Goal: Task Accomplishment & Management: Use online tool/utility

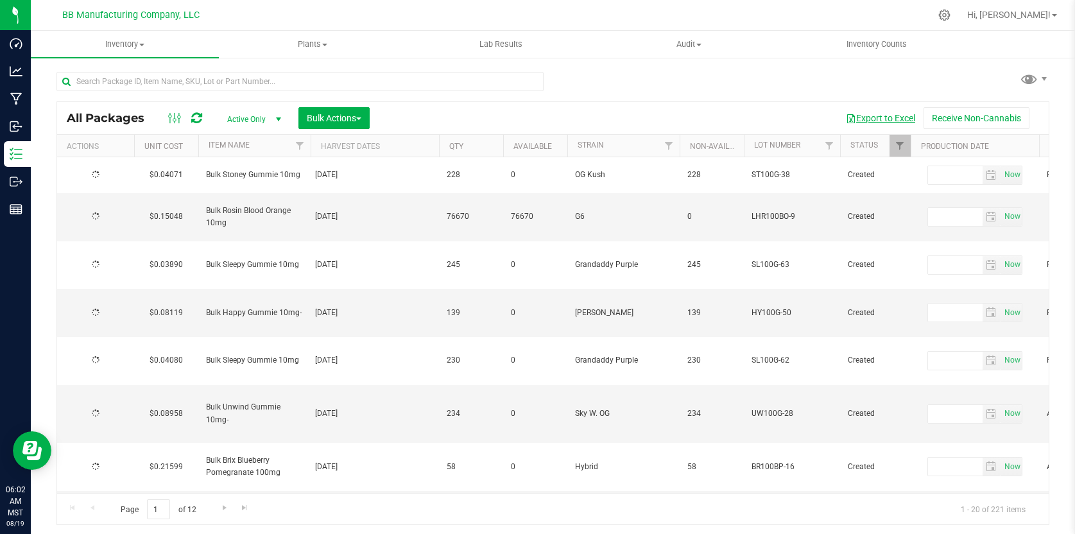
click at [873, 117] on button "Export to Excel" at bounding box center [881, 118] width 86 height 22
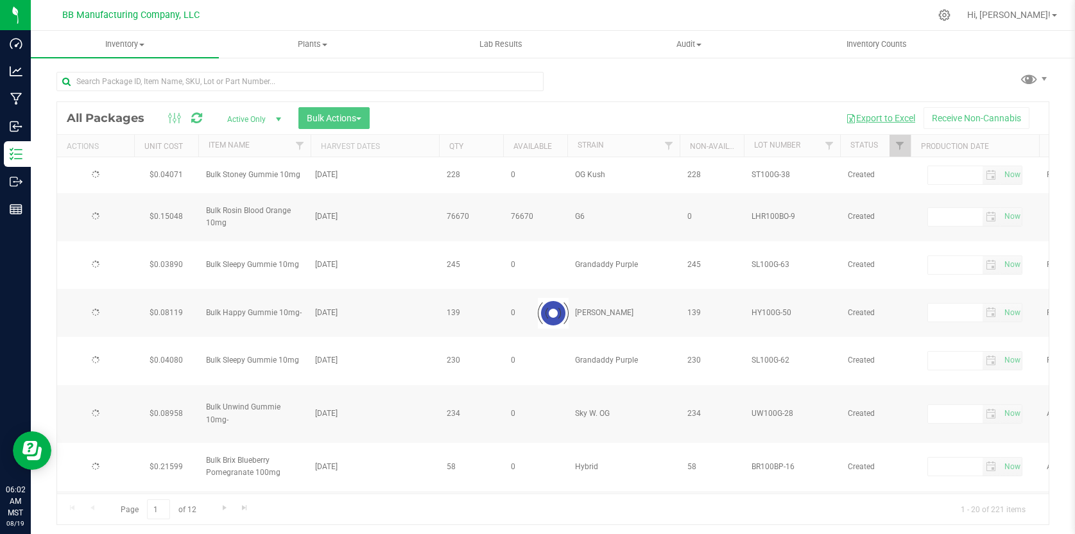
type input "[DATE]"
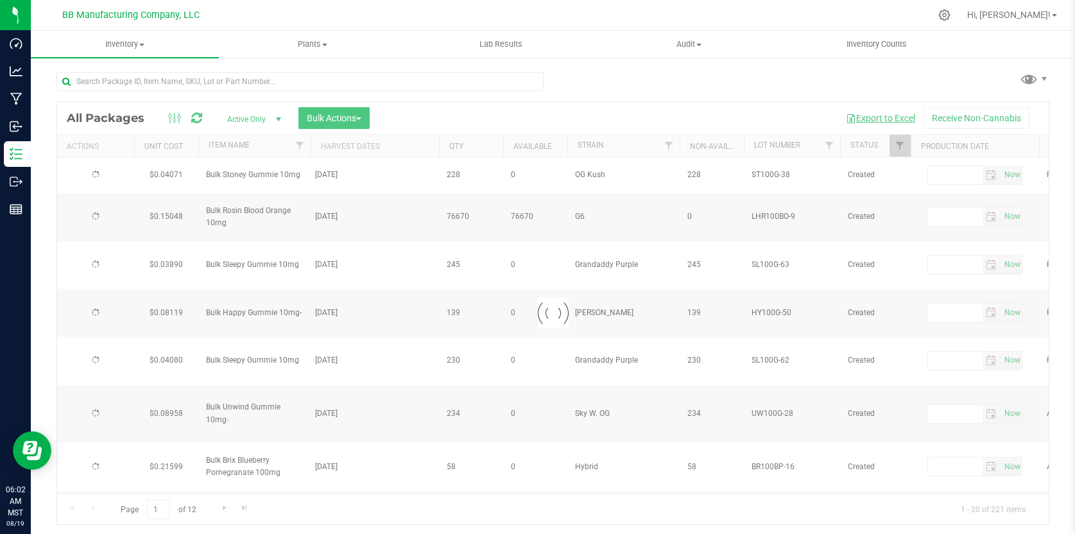
type input "[DATE]"
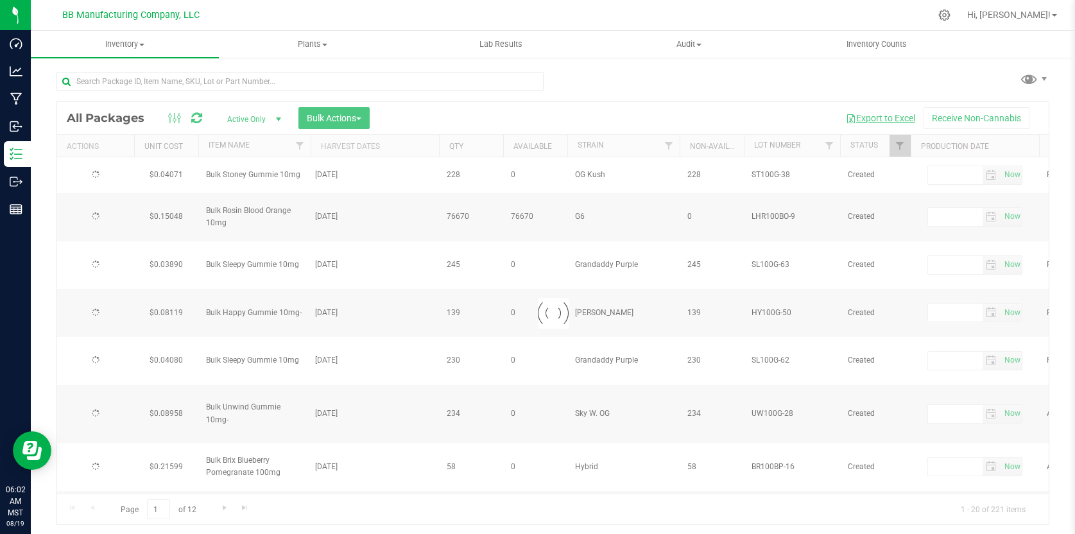
type input "[DATE]"
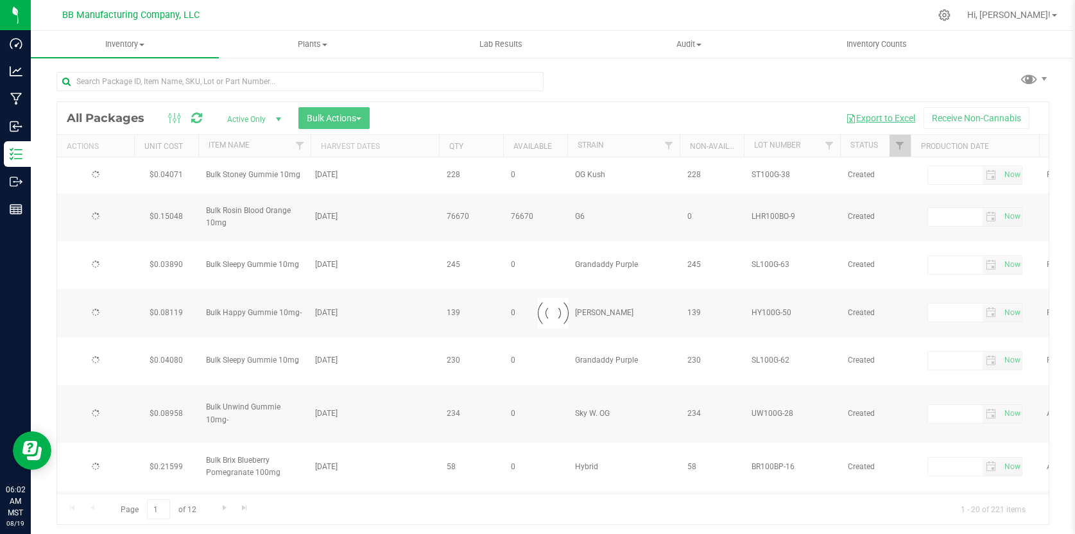
type input "[DATE]"
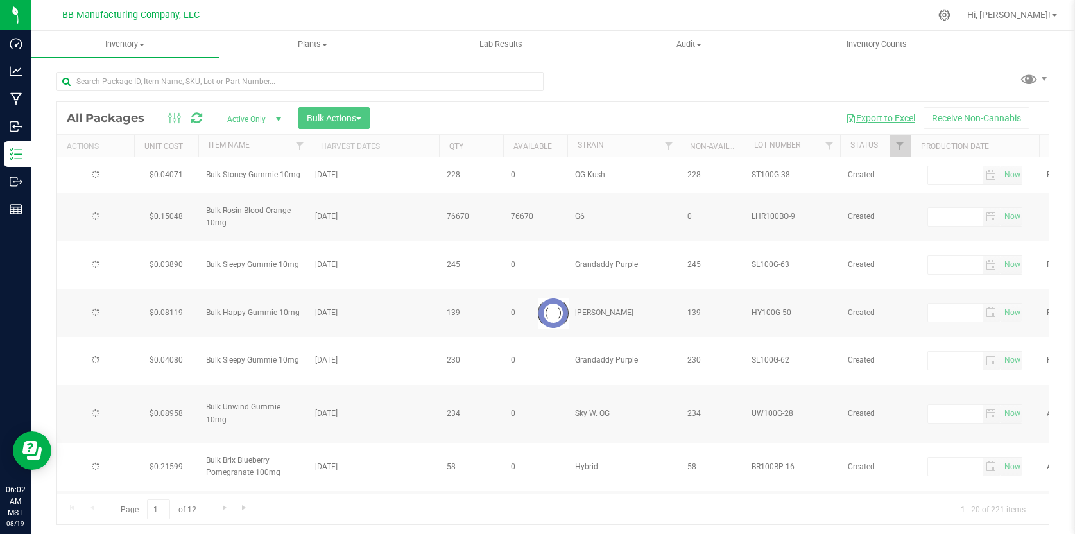
type input "[DATE]"
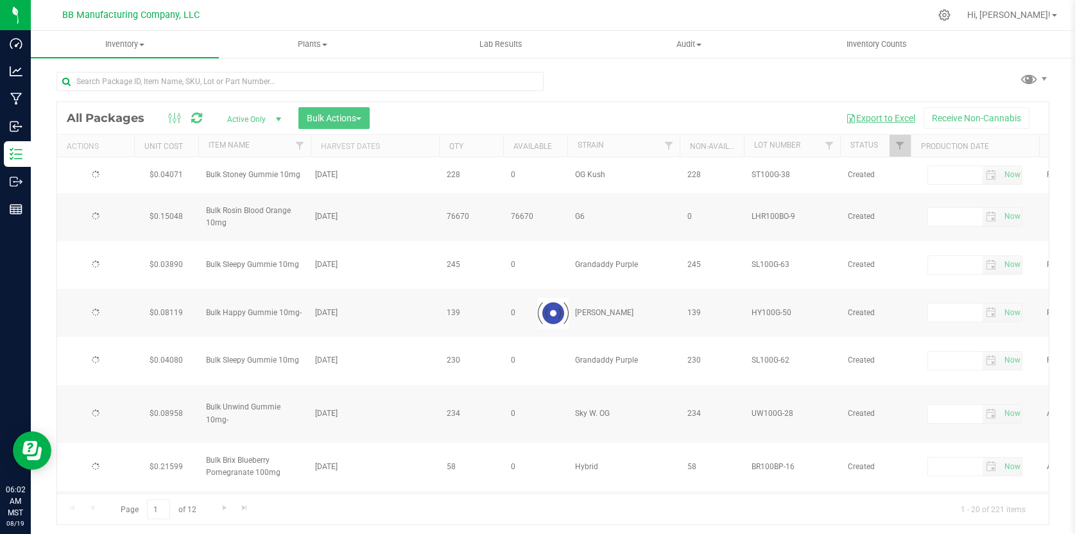
type input "[DATE]"
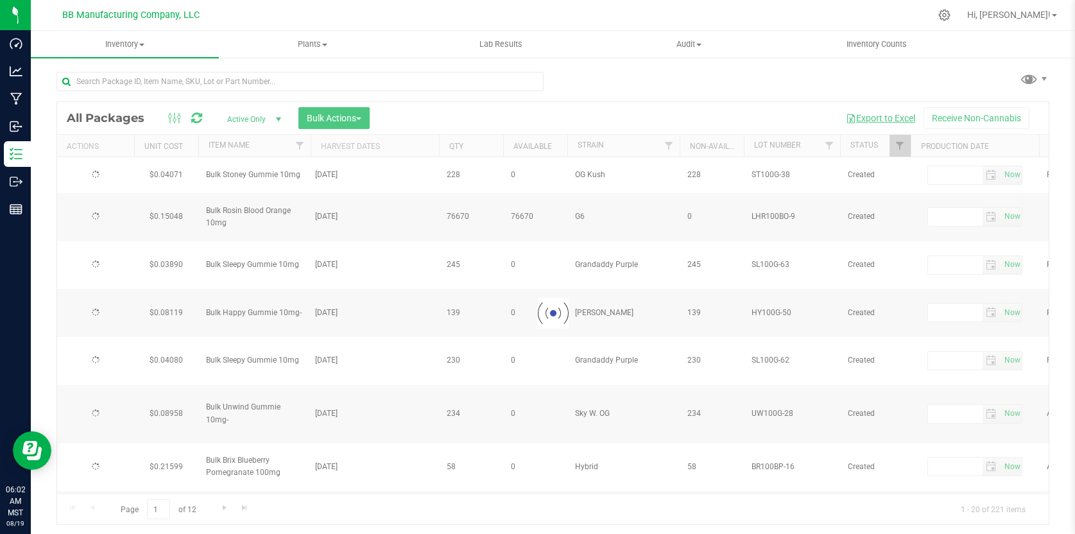
type input "[DATE]"
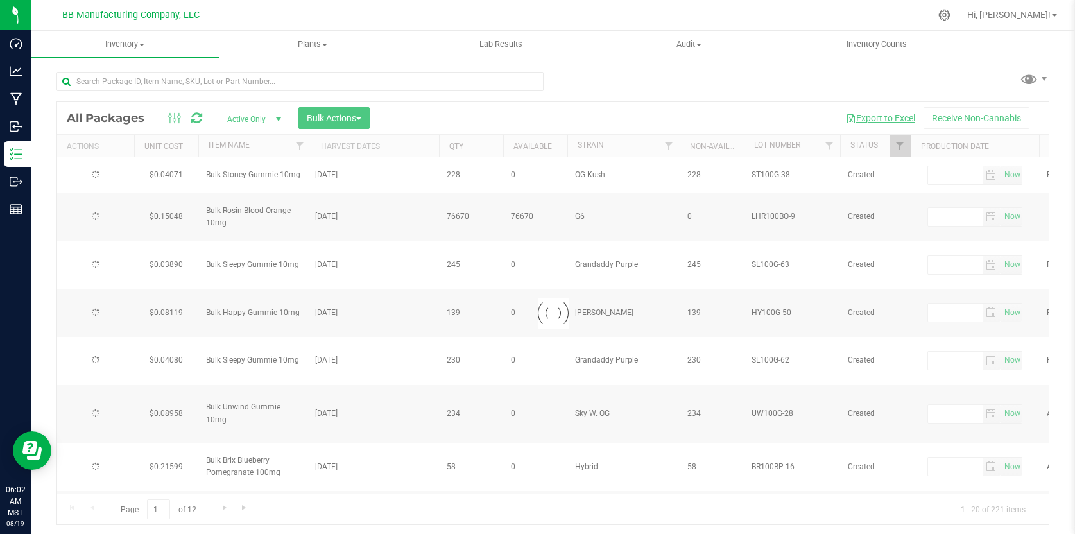
type input "[DATE]"
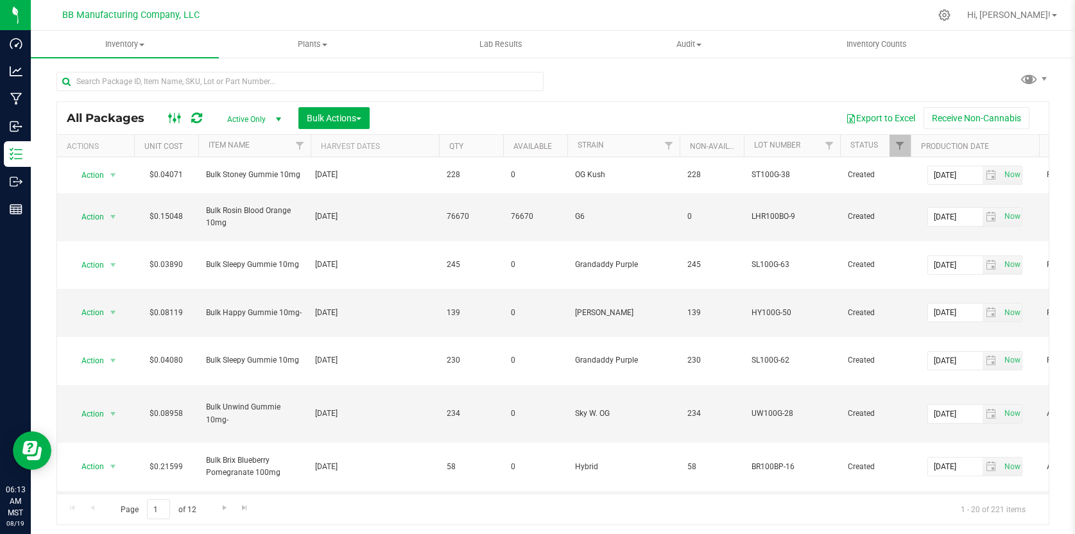
click at [172, 119] on icon at bounding box center [175, 117] width 14 height 15
